Goal: Information Seeking & Learning: Learn about a topic

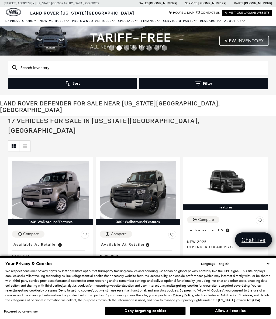
click at [228, 311] on button "Allow all cookies" at bounding box center [230, 311] width 81 height 8
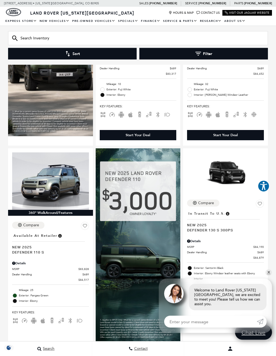
scroll to position [421, 0]
click at [269, 275] on link "✕" at bounding box center [269, 272] width 6 height 6
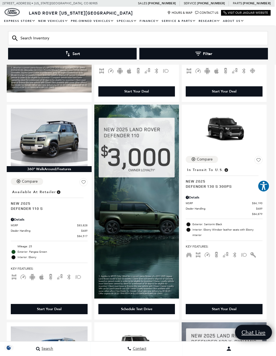
scroll to position [465, 1]
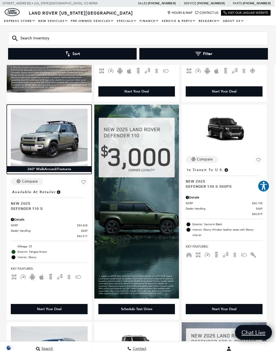
click at [56, 132] on img at bounding box center [49, 137] width 77 height 57
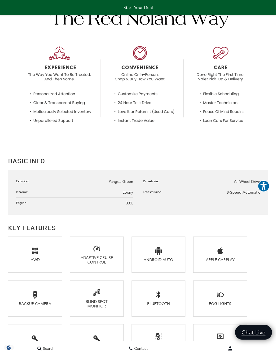
scroll to position [574, 0]
click at [262, 232] on h2 "Key Features" at bounding box center [138, 228] width 260 height 10
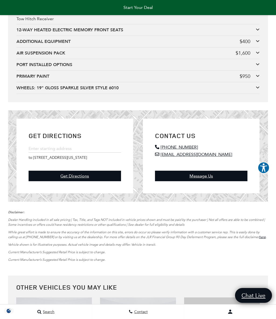
scroll to position [1589, 0]
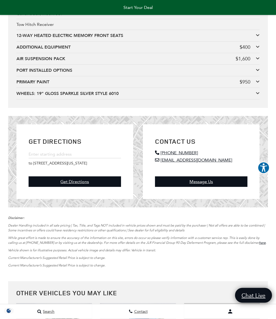
click at [259, 49] on icon at bounding box center [258, 47] width 4 height 4
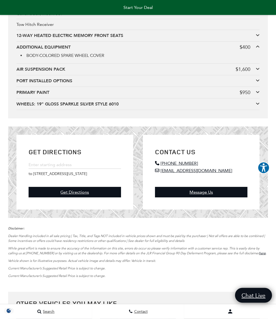
scroll to position [1589, 0]
click at [259, 94] on icon at bounding box center [258, 92] width 4 height 4
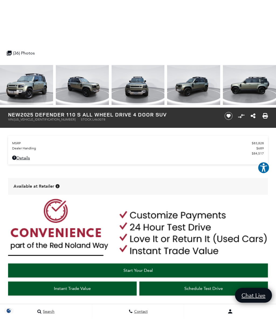
scroll to position [162, 0]
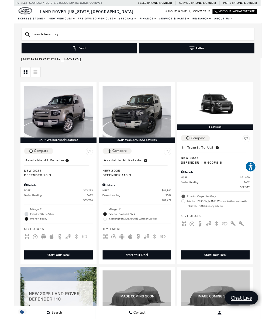
scroll to position [0, 4]
